Goal: Task Accomplishment & Management: Use online tool/utility

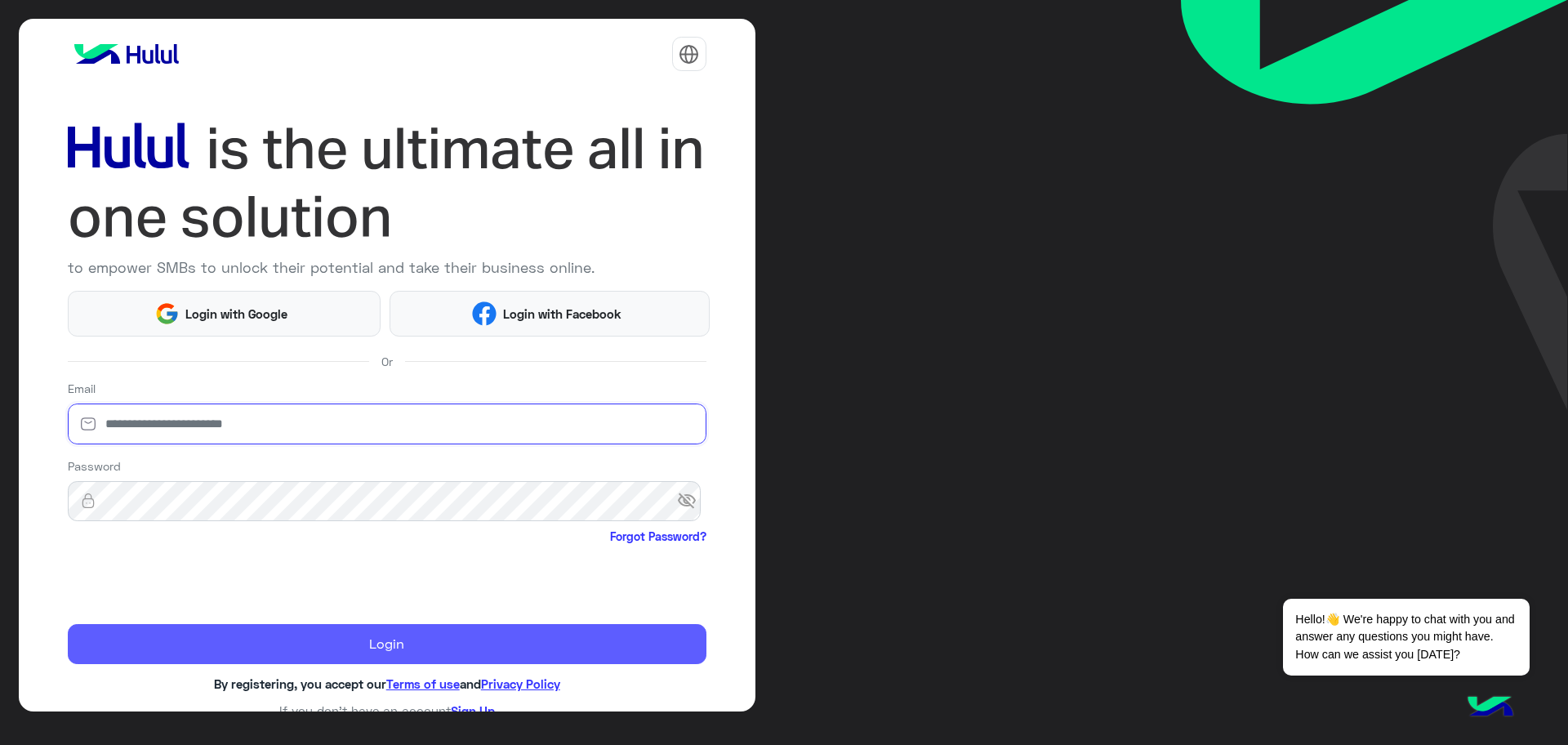
type input "**********"
drag, startPoint x: 411, startPoint y: 656, endPoint x: 366, endPoint y: 648, distance: 45.7
click at [389, 651] on button "Login" at bounding box center [387, 644] width 639 height 41
click at [366, 648] on button "Login" at bounding box center [387, 644] width 639 height 41
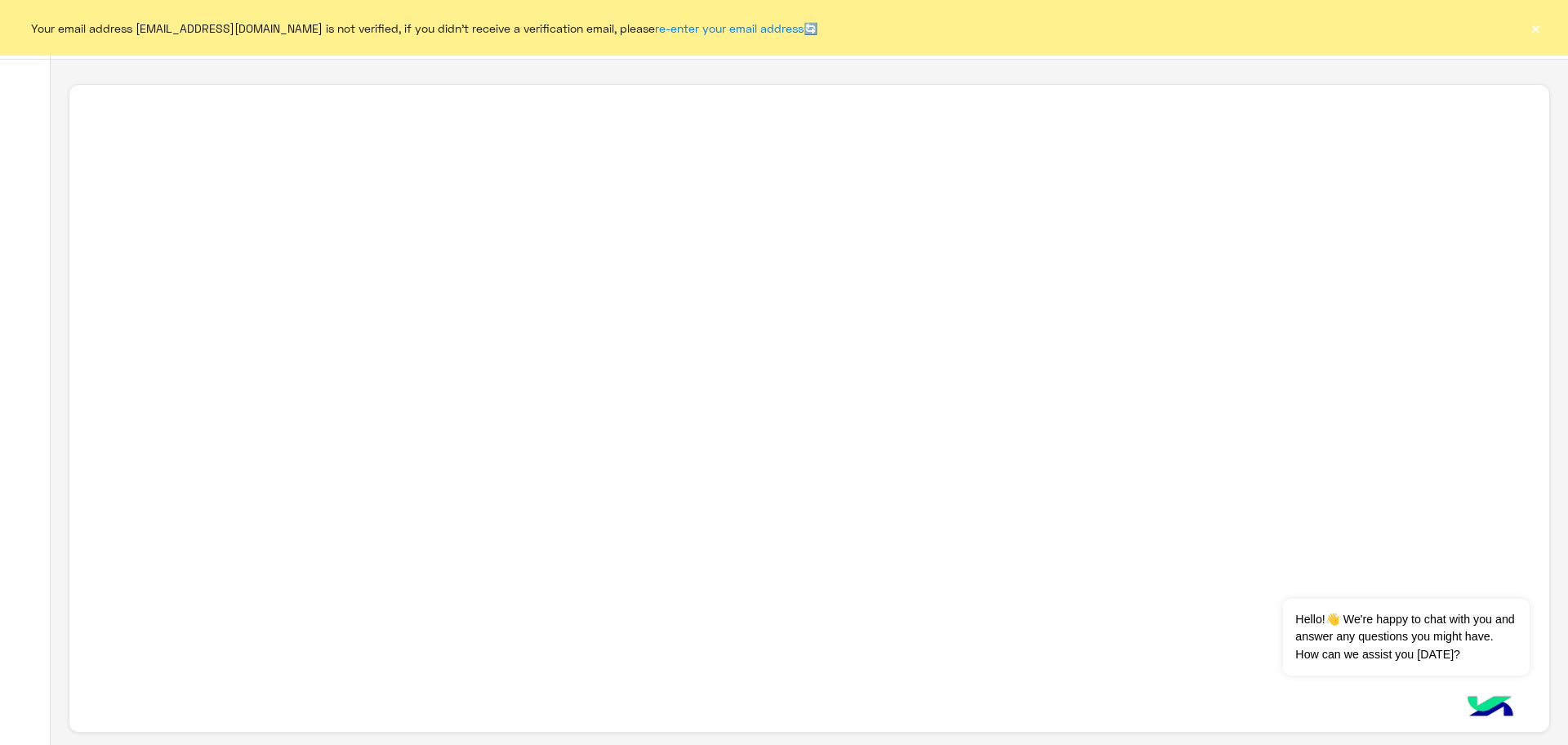
click at [1546, 24] on div "Your email address [EMAIL_ADDRESS][DOMAIN_NAME] is not verified, if you didn't …" at bounding box center [784, 28] width 1568 height 56
click at [1523, 32] on div "Your email address [EMAIL_ADDRESS][DOMAIN_NAME] is not verified, if you didn't …" at bounding box center [784, 28] width 1568 height 56
click at [1530, 33] on button "×" at bounding box center [1535, 28] width 17 height 17
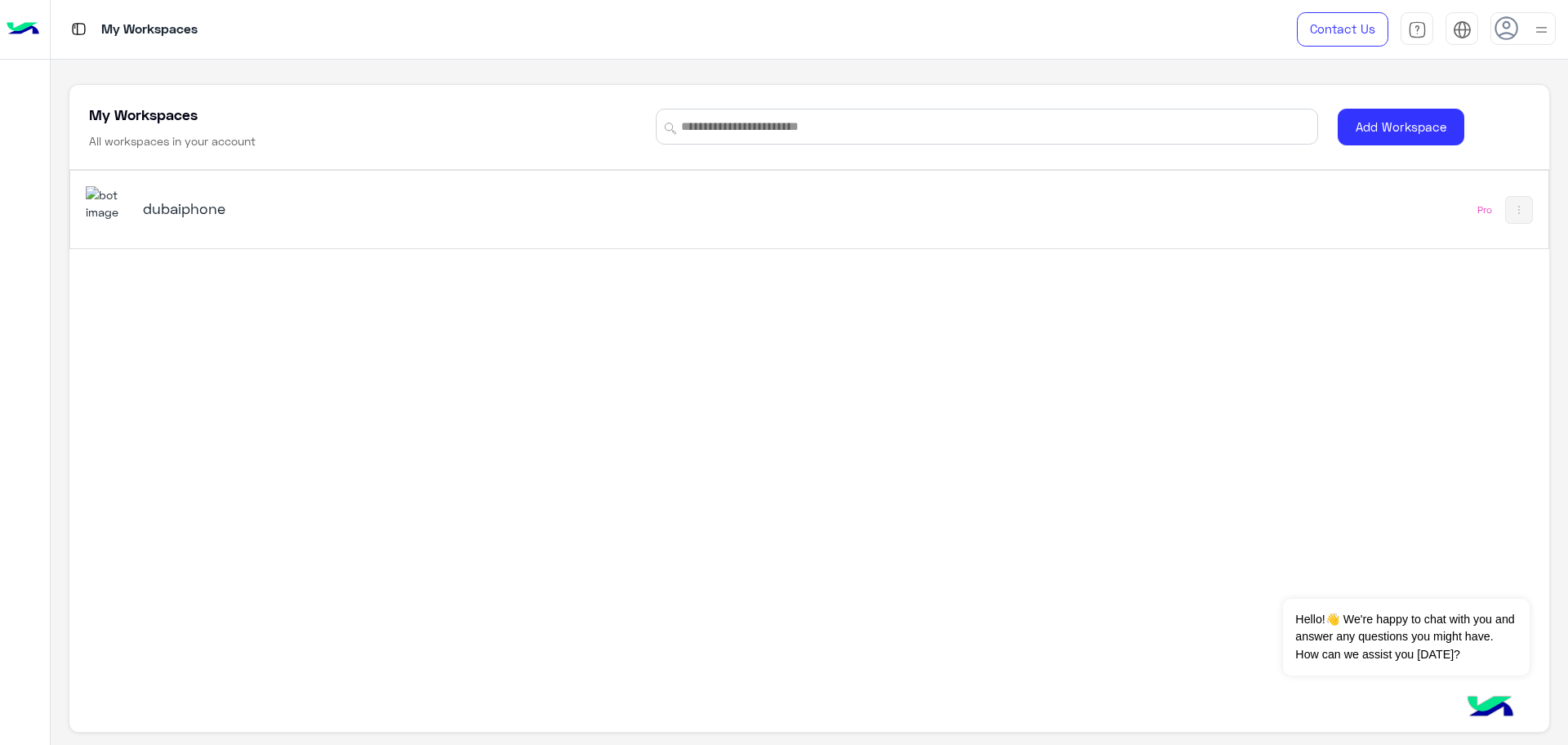
click at [613, 191] on div "dubaiphone" at bounding box center [520, 210] width 868 height 48
